Goal: Navigation & Orientation: Find specific page/section

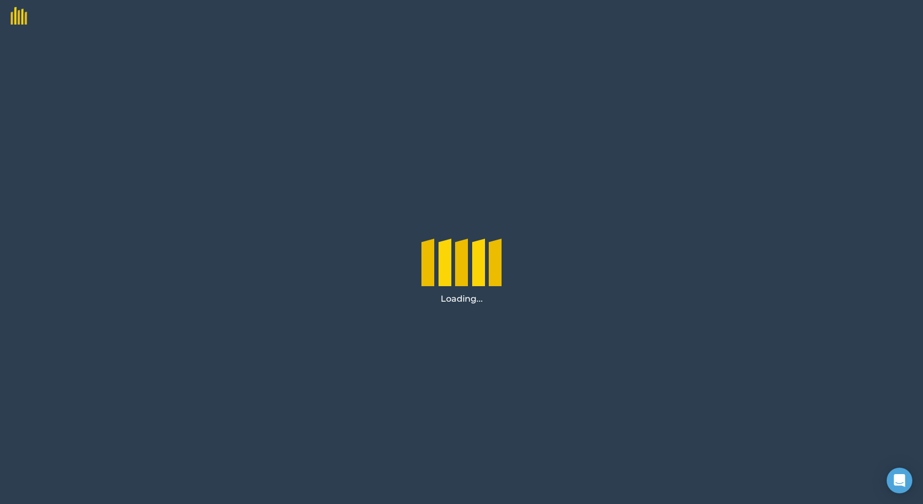
click at [22, 18] on img at bounding box center [13, 12] width 27 height 25
click at [15, 14] on img at bounding box center [13, 12] width 27 height 25
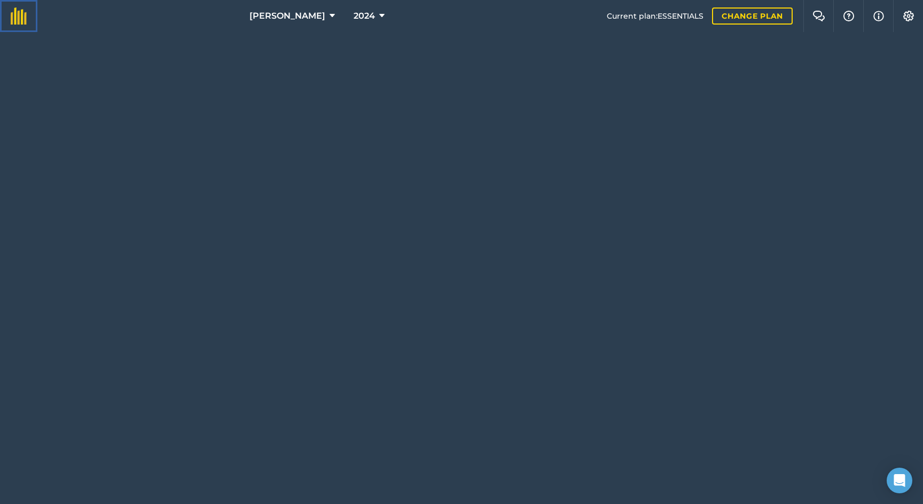
click at [14, 15] on img at bounding box center [19, 15] width 16 height 17
